Goal: Information Seeking & Learning: Find specific fact

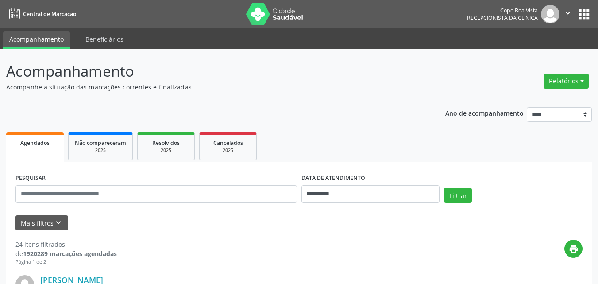
scroll to position [19, 0]
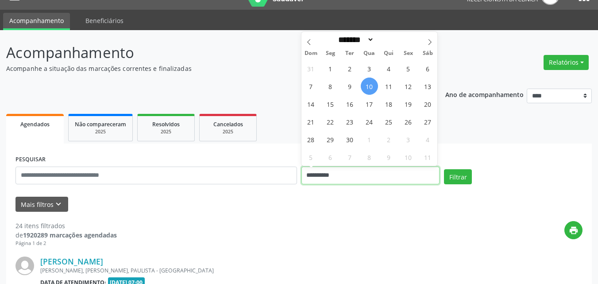
click at [343, 181] on input "**********" at bounding box center [371, 176] width 139 height 18
click at [392, 84] on span "11" at bounding box center [388, 86] width 17 height 17
type input "**********"
click at [392, 84] on span "11" at bounding box center [388, 86] width 17 height 17
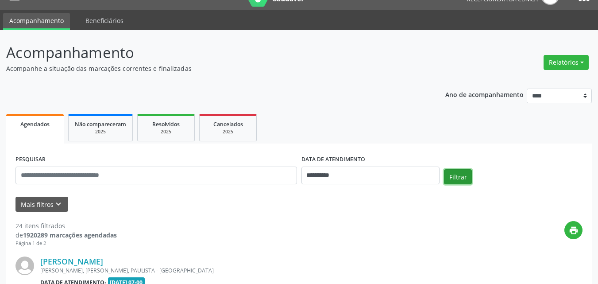
click at [453, 175] on button "Filtrar" at bounding box center [458, 176] width 28 height 15
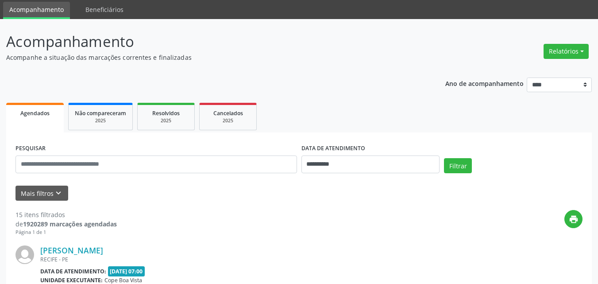
scroll to position [44, 0]
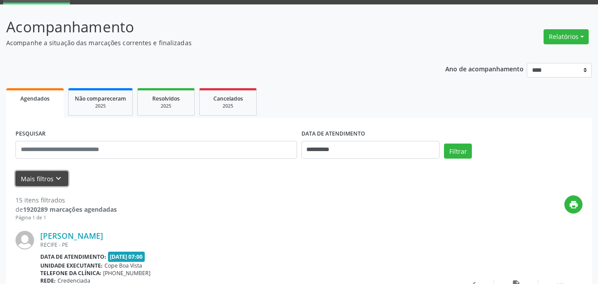
click at [61, 179] on icon "keyboard_arrow_down" at bounding box center [59, 179] width 10 height 10
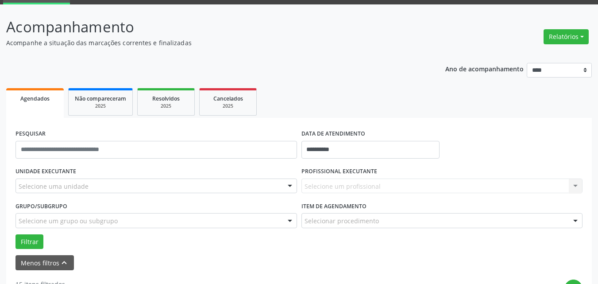
drag, startPoint x: 81, startPoint y: 173, endPoint x: 89, endPoint y: 184, distance: 13.0
click at [83, 173] on div "UNIDADE EXECUTANTE Selecione uma unidade Todos as unidades Cope Boa Vista Nenhu…" at bounding box center [156, 182] width 286 height 35
click at [89, 184] on div "Selecione uma unidade" at bounding box center [157, 185] width 282 height 15
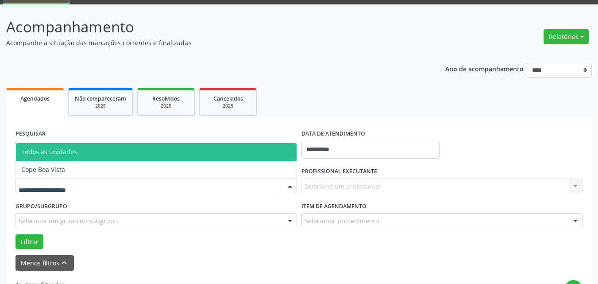
click at [75, 177] on span "Cope Boa Vista" at bounding box center [156, 170] width 281 height 18
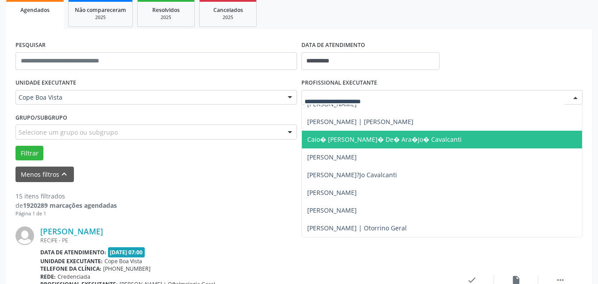
scroll to position [177, 0]
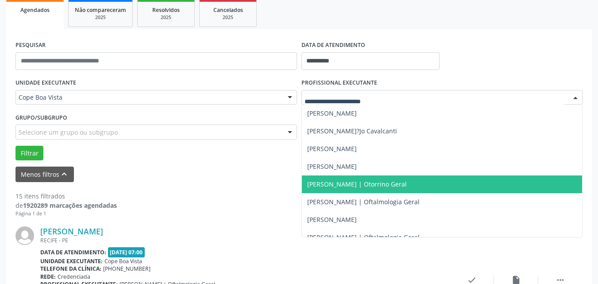
click at [384, 180] on span "[PERSON_NAME] | Otorrino Geral" at bounding box center [357, 184] width 100 height 8
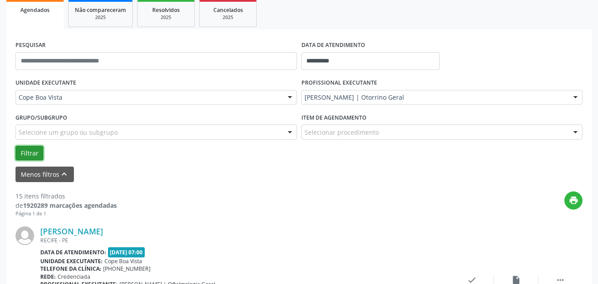
click at [24, 153] on button "Filtrar" at bounding box center [30, 153] width 28 height 15
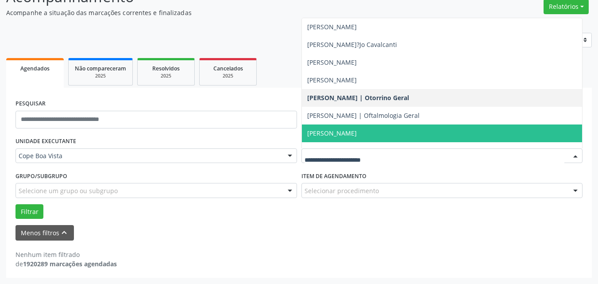
scroll to position [221, 0]
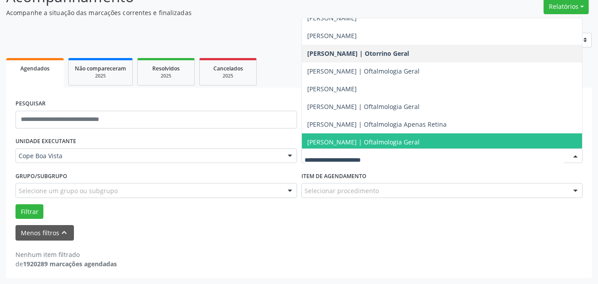
click at [320, 137] on span "[PERSON_NAME] | Oftalmologia Geral" at bounding box center [442, 142] width 281 height 18
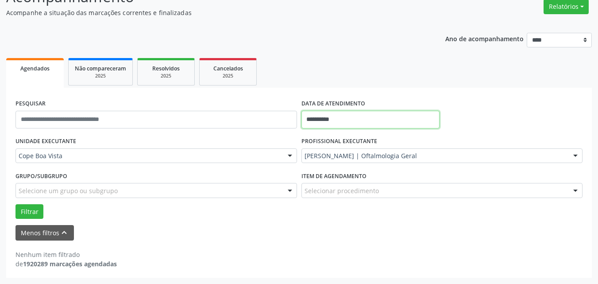
click at [335, 123] on input "**********" at bounding box center [371, 120] width 139 height 18
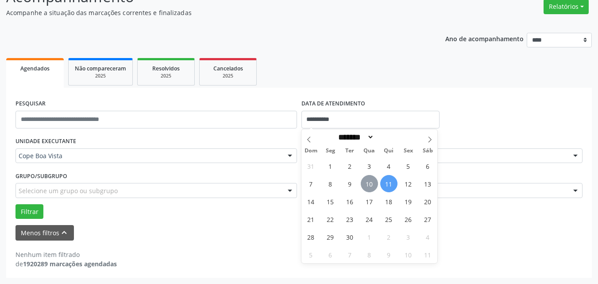
click at [364, 187] on span "10" at bounding box center [369, 183] width 17 height 17
type input "**********"
click at [365, 187] on span "10" at bounding box center [369, 183] width 17 height 17
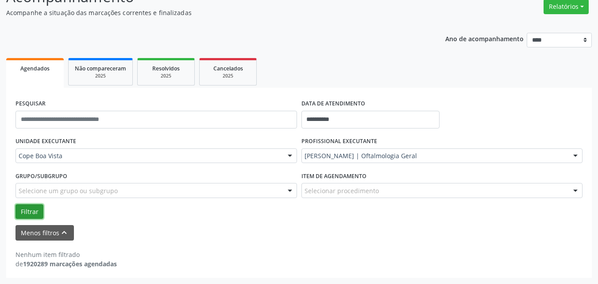
click at [28, 211] on button "Filtrar" at bounding box center [30, 211] width 28 height 15
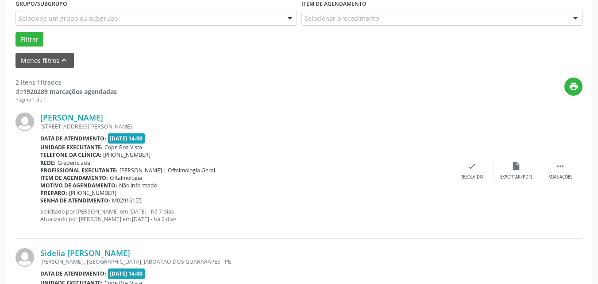
scroll to position [252, 0]
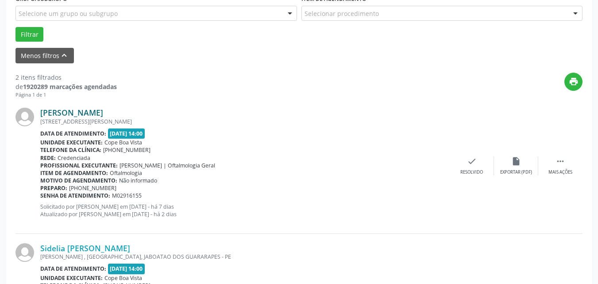
click at [81, 110] on link "Gilvanete de Souza" at bounding box center [71, 113] width 63 height 10
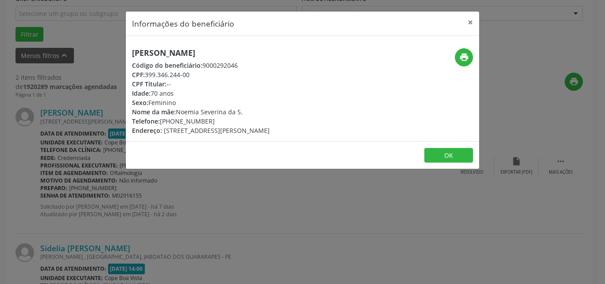
drag, startPoint x: 147, startPoint y: 75, endPoint x: 192, endPoint y: 74, distance: 45.6
click at [192, 74] on div "CPF: 399.346.244-00" at bounding box center [201, 74] width 138 height 9
copy div "399.346.244-00"
click at [157, 188] on div "Informações do beneficiário × Gilvanete de Souza Código do beneficiário: 900029…" at bounding box center [302, 142] width 605 height 284
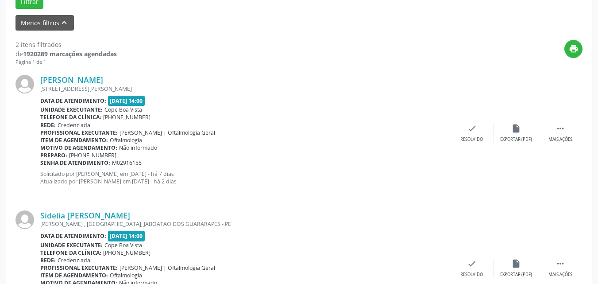
scroll to position [352, 0]
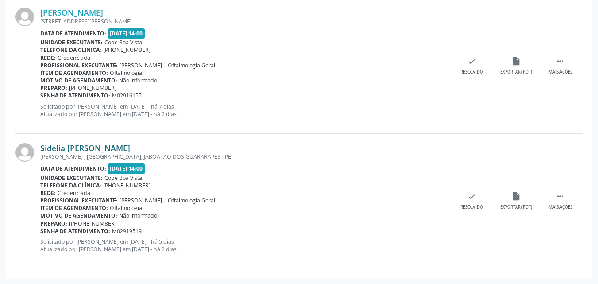
click at [94, 145] on link "Sidelia Maria da Silva" at bounding box center [85, 148] width 90 height 10
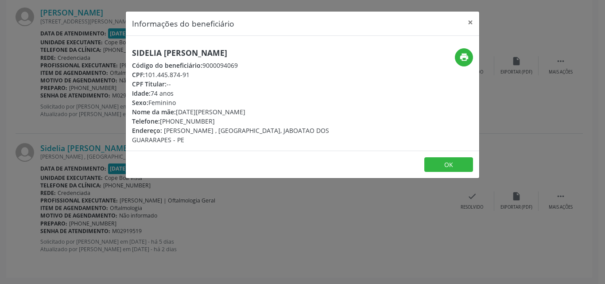
drag, startPoint x: 147, startPoint y: 75, endPoint x: 198, endPoint y: 75, distance: 51.8
click at [198, 75] on div "CPF: 101.445.874-91" at bounding box center [243, 74] width 223 height 9
copy div "101.445.874-91"
click at [471, 21] on button "×" at bounding box center [470, 23] width 18 height 22
